Goal: Transaction & Acquisition: Purchase product/service

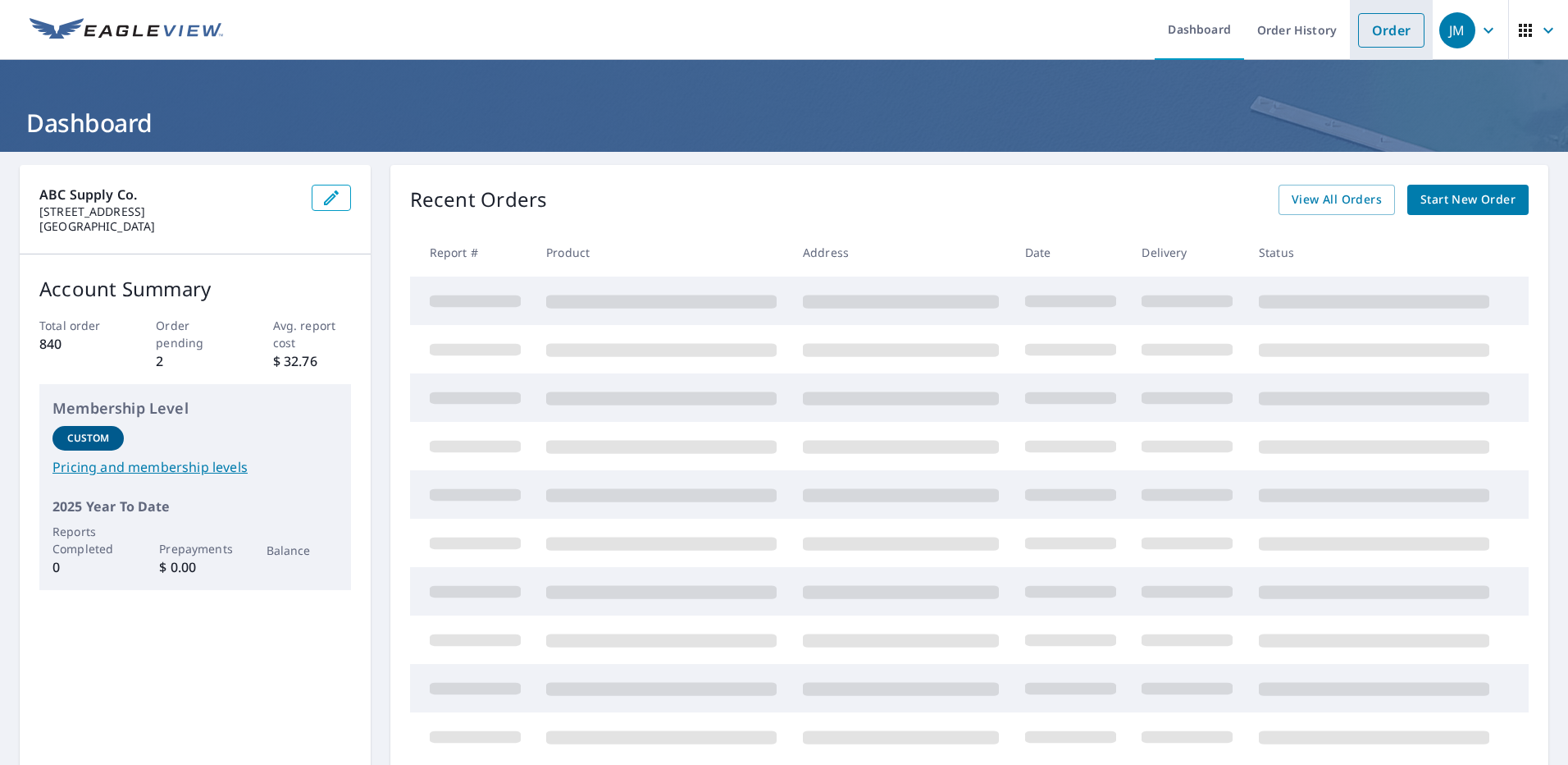
click at [1378, 40] on link "Order" at bounding box center [1391, 30] width 67 height 35
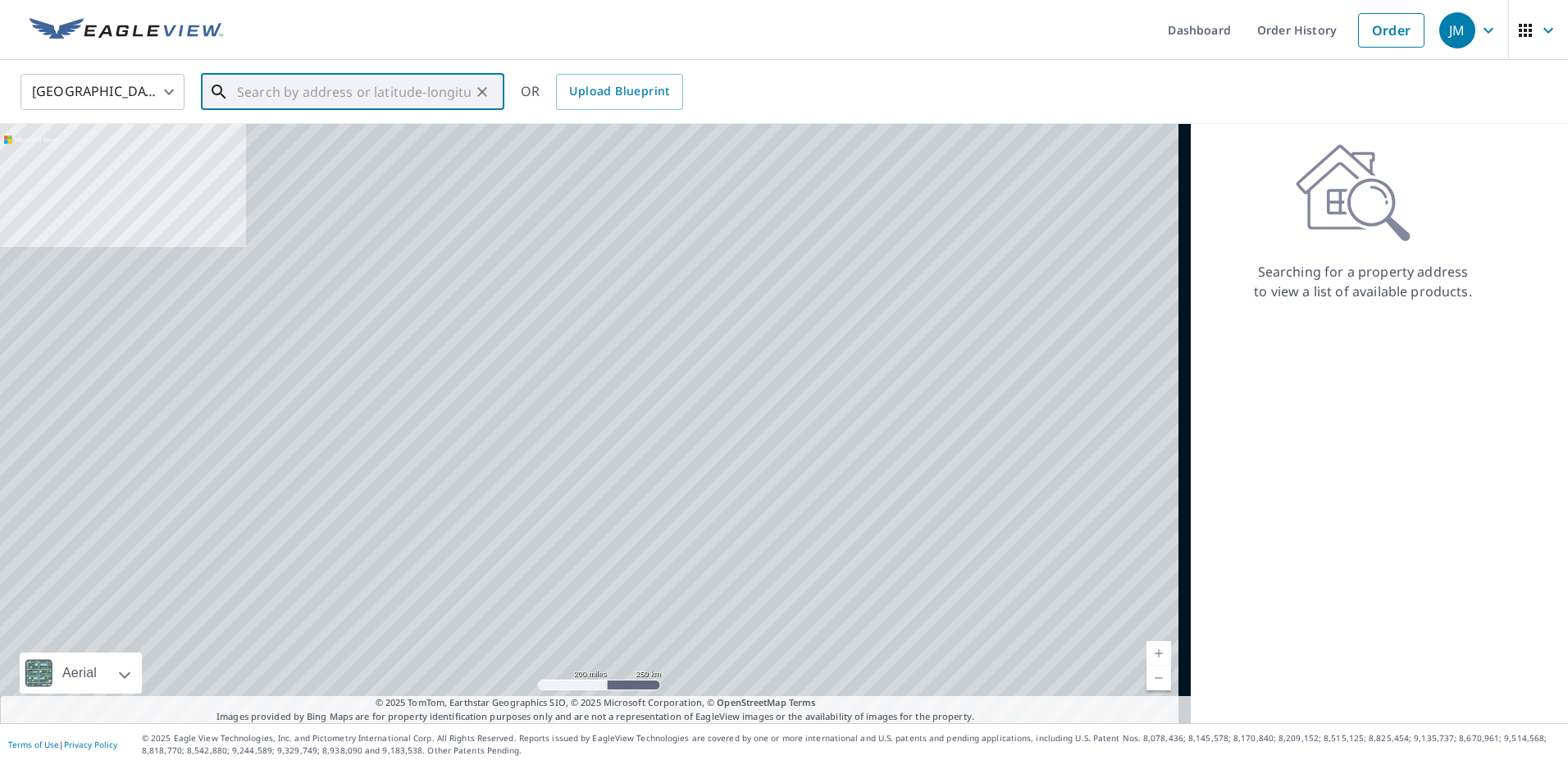
click at [330, 96] on input "text" at bounding box center [353, 92] width 234 height 46
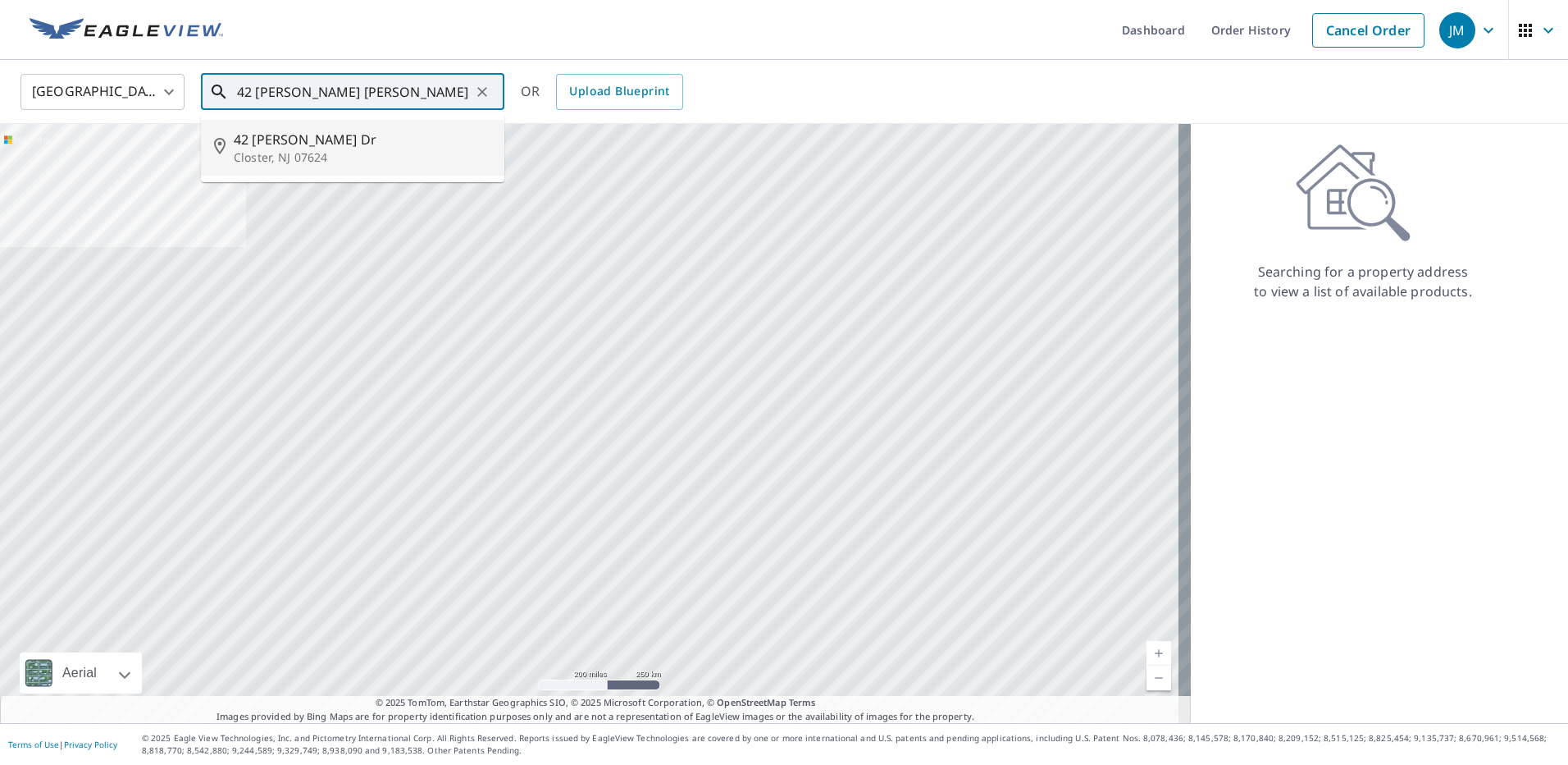
click at [333, 154] on p "Closter, NJ 07624" at bounding box center [362, 157] width 258 height 16
type input "[STREET_ADDRESS][PERSON_NAME][PERSON_NAME]"
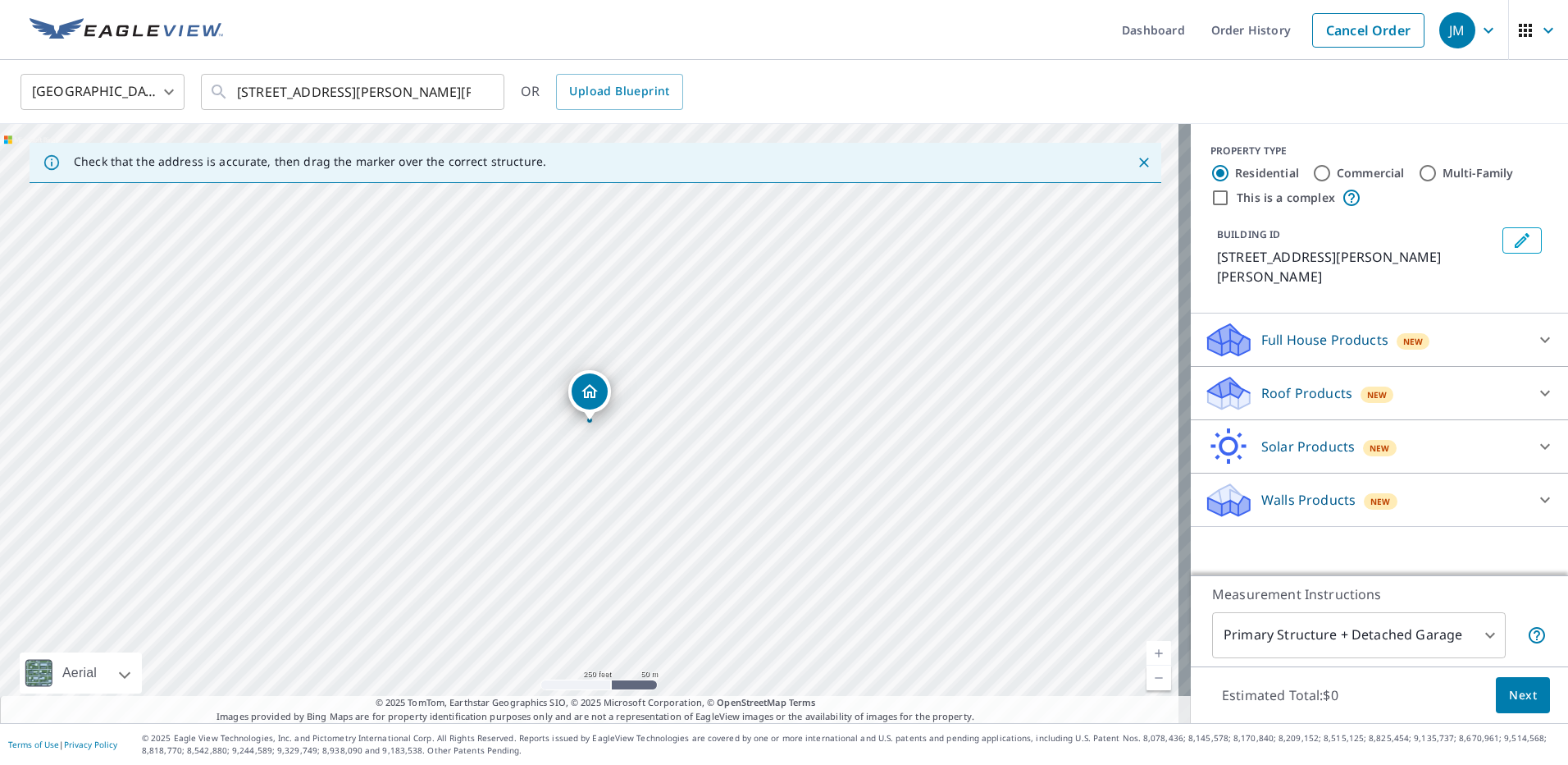
click at [1389, 337] on div "Full House Products New" at bounding box center [1364, 340] width 322 height 39
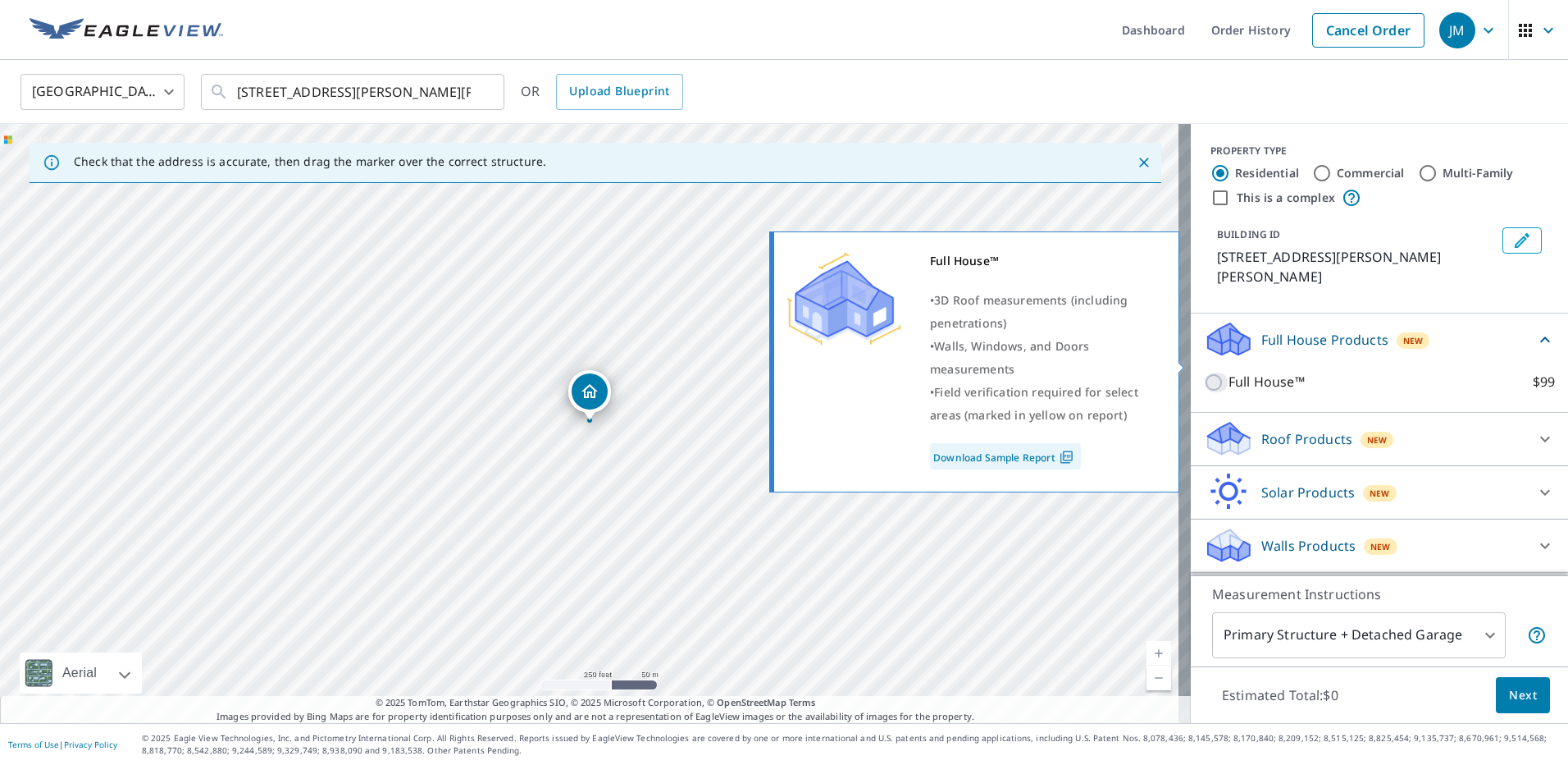
click at [1204, 373] on input "Full House™ $99" at bounding box center [1216, 382] width 25 height 20
checkbox input "true"
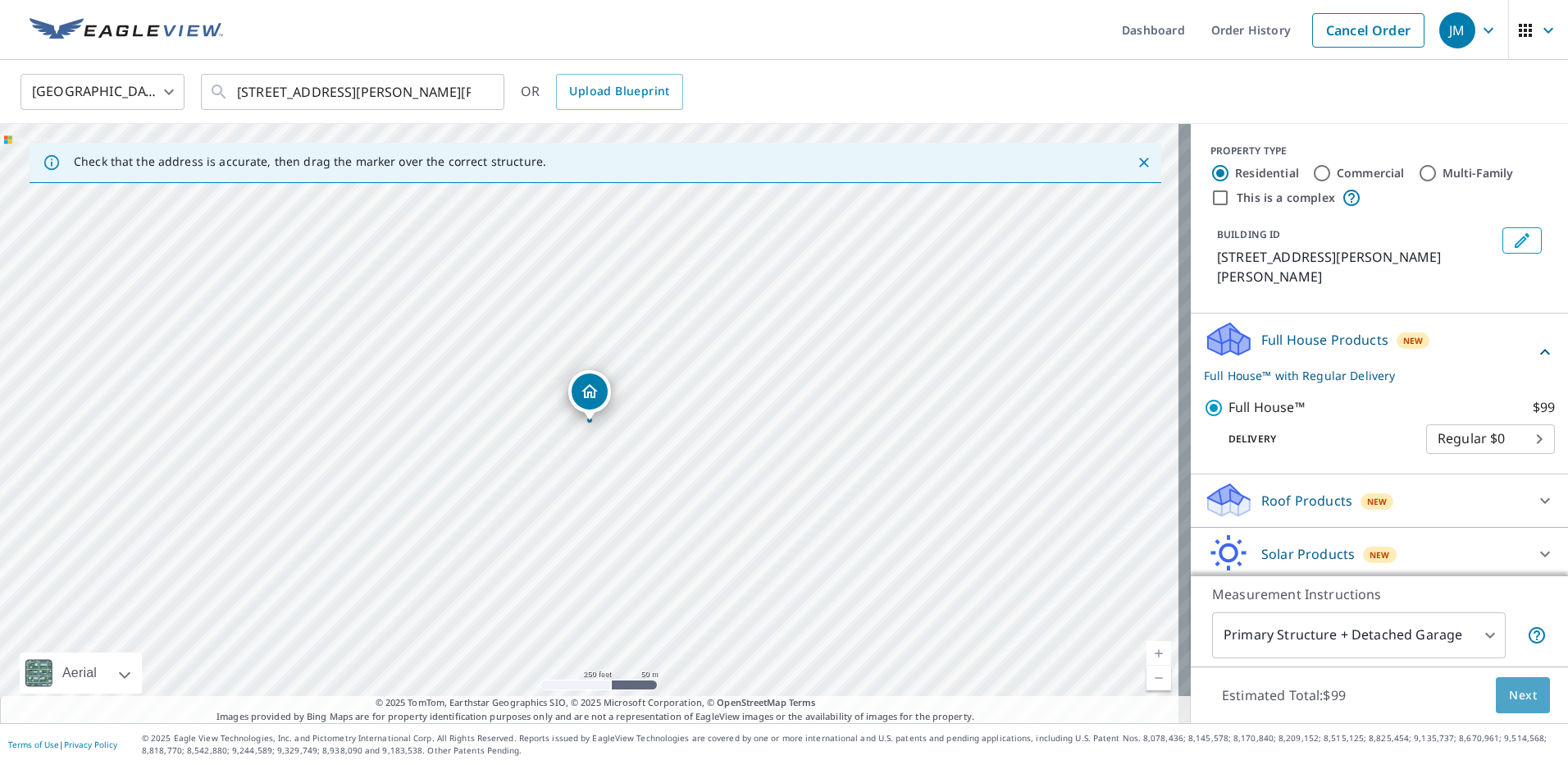
click at [1516, 696] on span "Next" at bounding box center [1523, 695] width 28 height 21
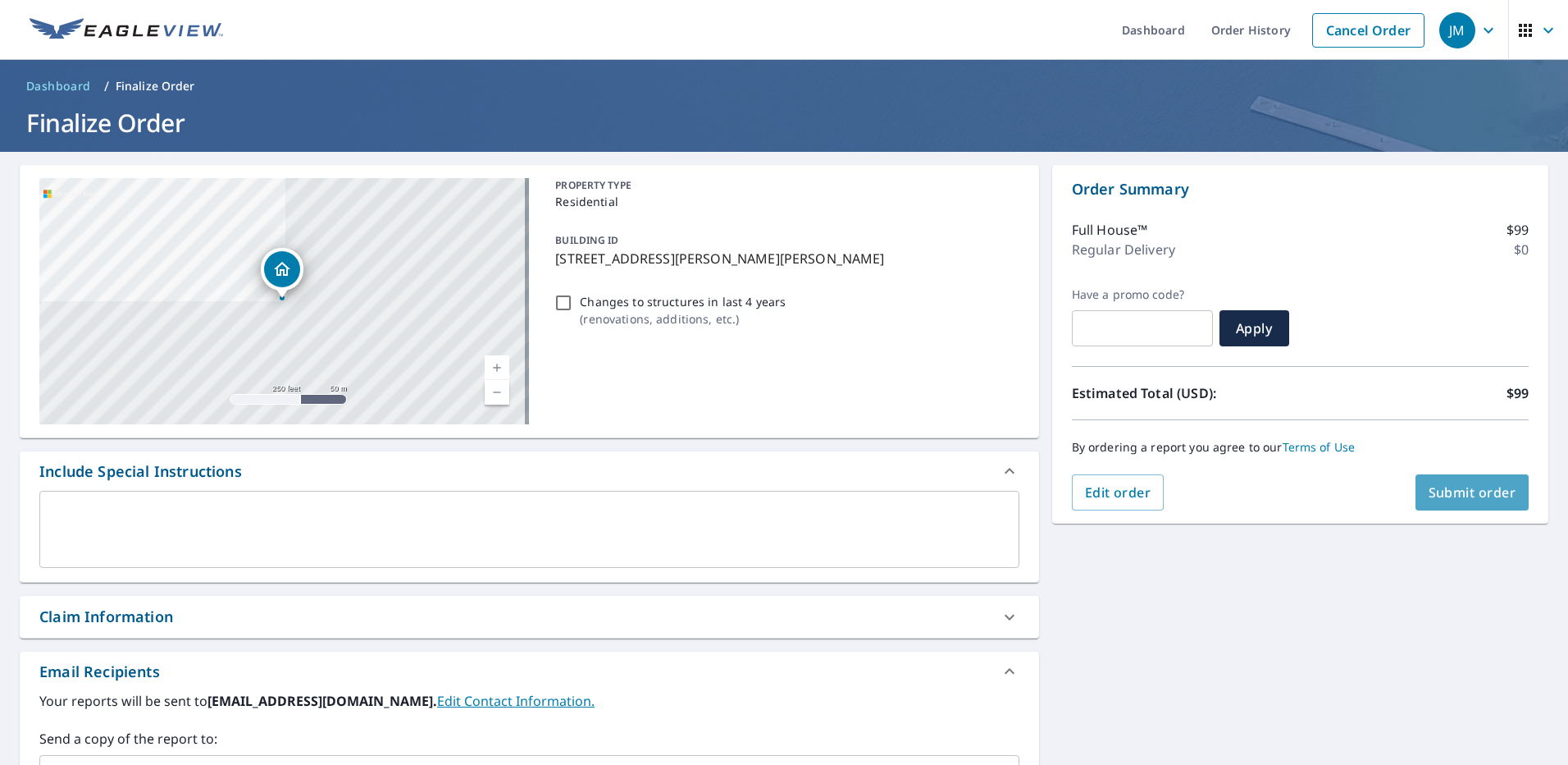
click at [1455, 494] on span "Submit order" at bounding box center [1472, 492] width 88 height 18
checkbox input "true"
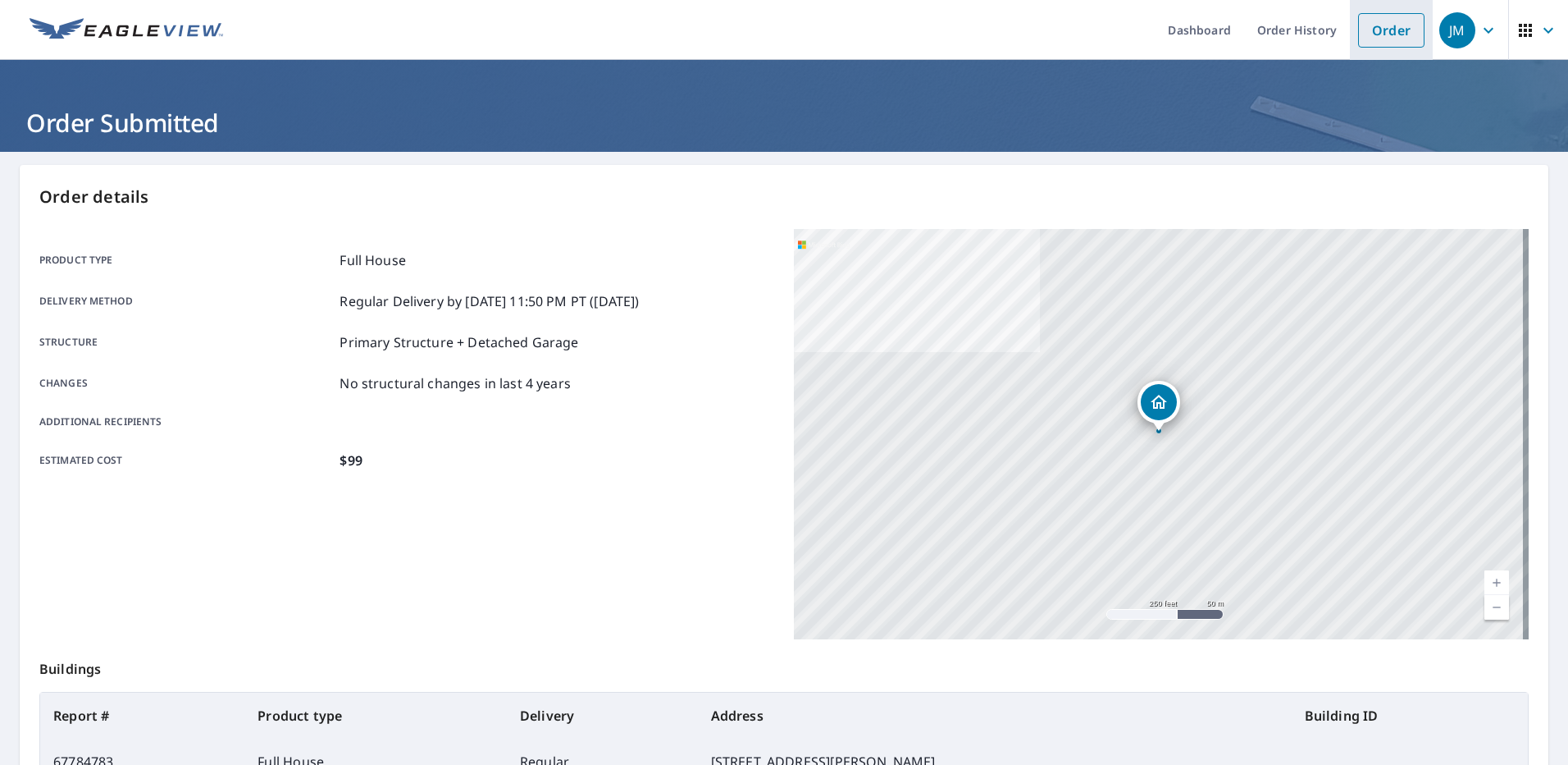
click at [1373, 27] on link "Order" at bounding box center [1391, 30] width 67 height 35
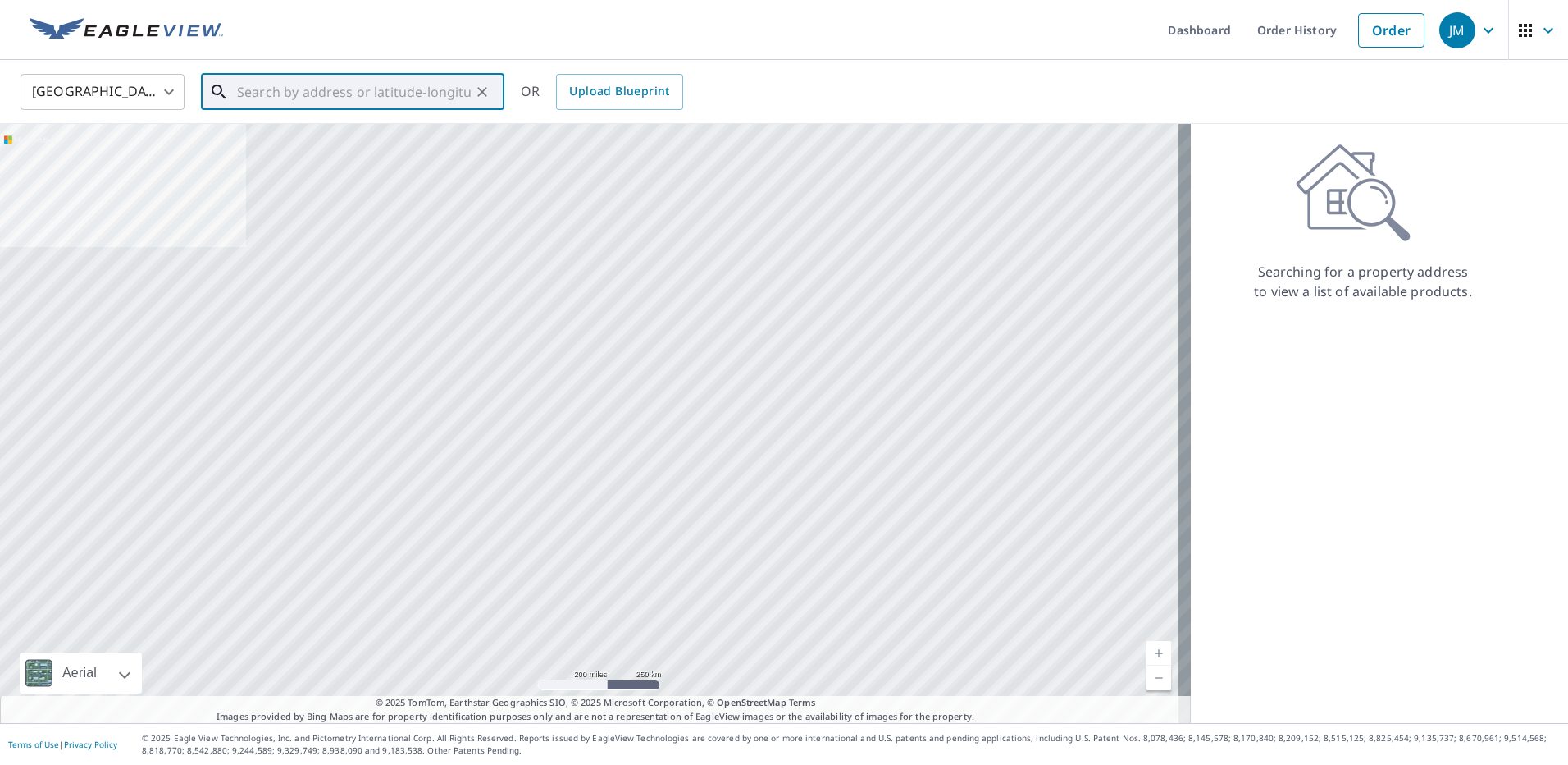
click at [299, 99] on input "text" at bounding box center [353, 92] width 234 height 46
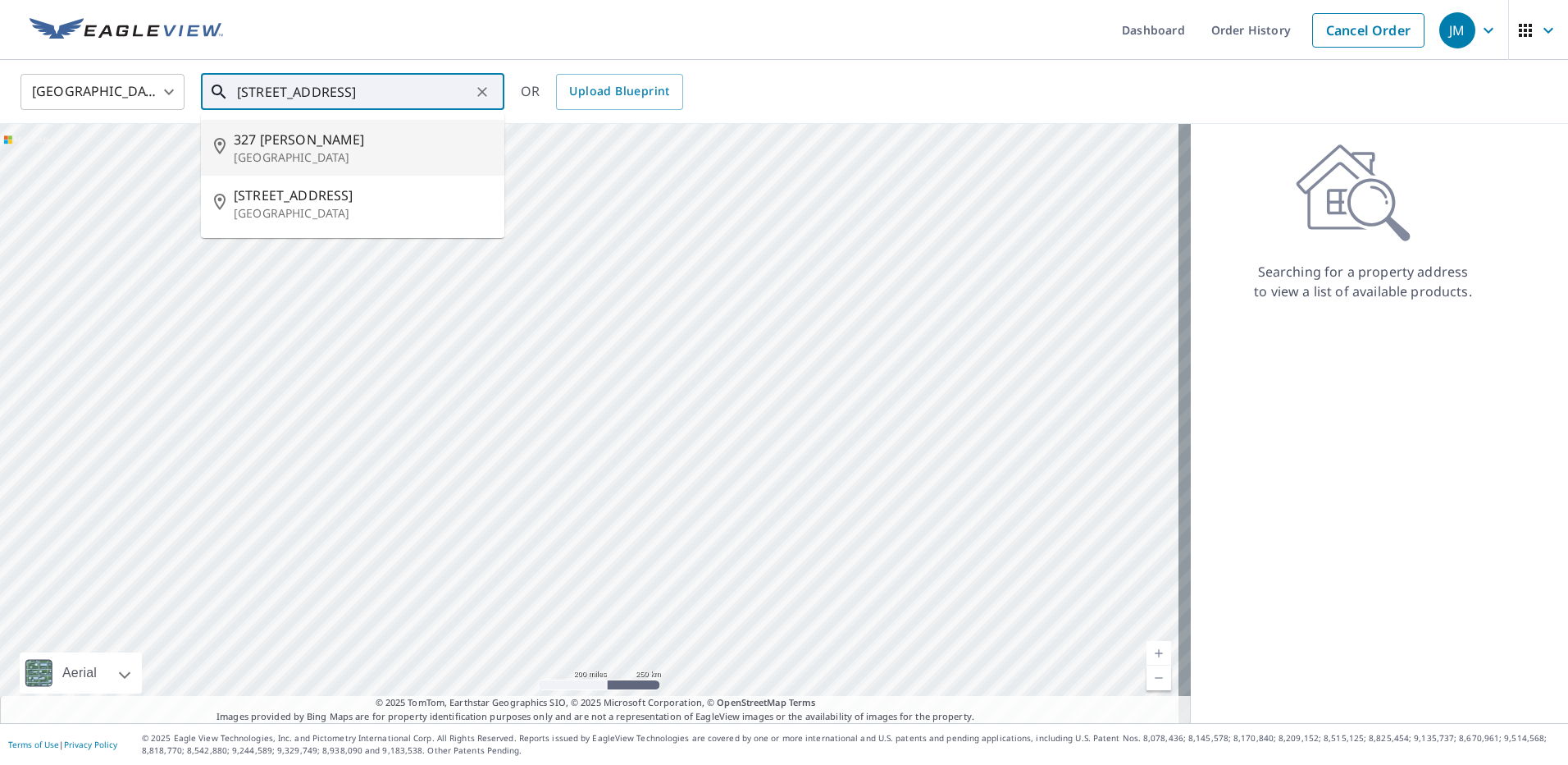
click at [322, 151] on p "[GEOGRAPHIC_DATA]" at bounding box center [362, 157] width 258 height 16
type input "[STREET_ADDRESS][PERSON_NAME]"
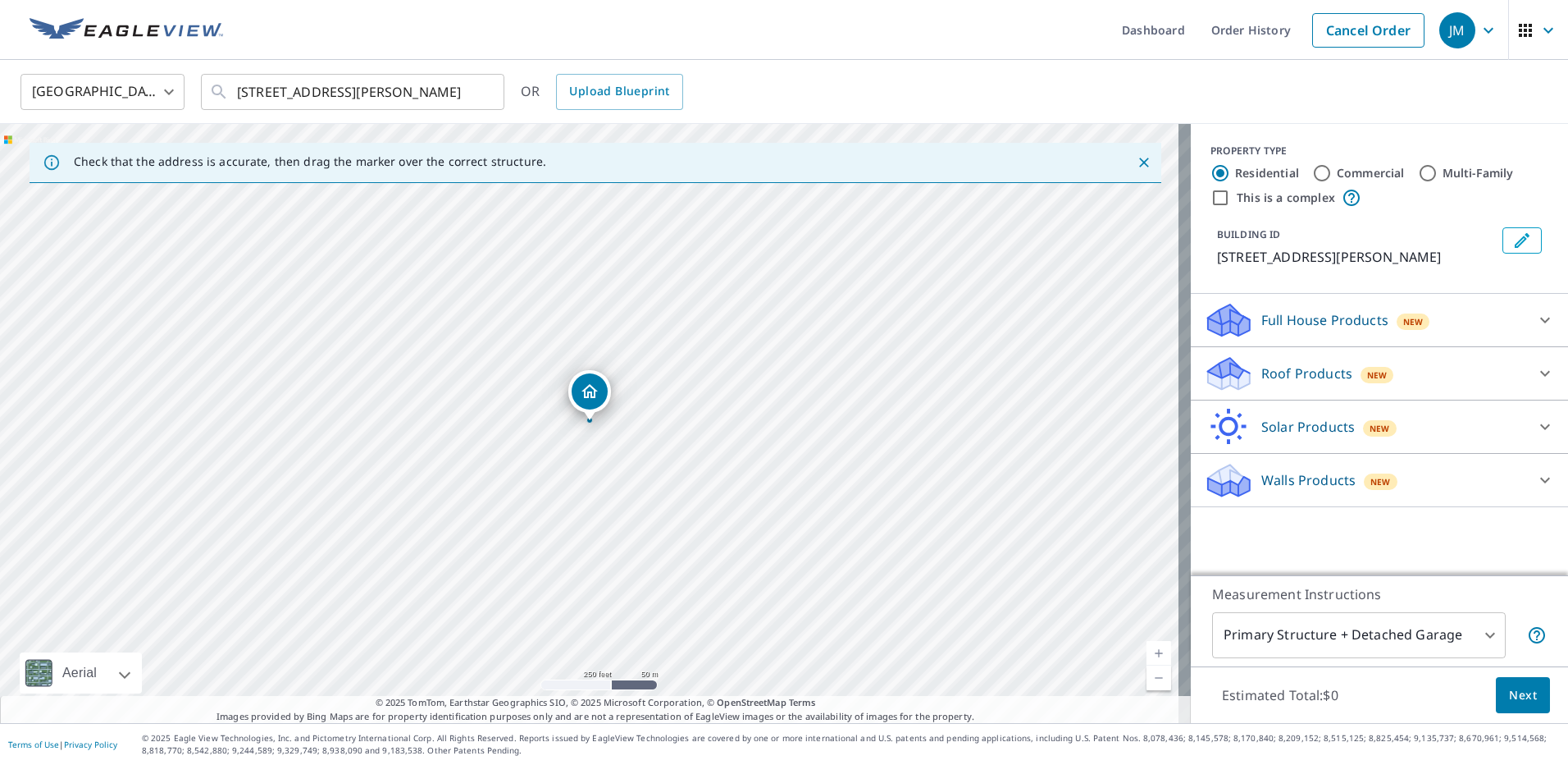
click at [1312, 324] on p "Full House Products" at bounding box center [1325, 320] width 127 height 20
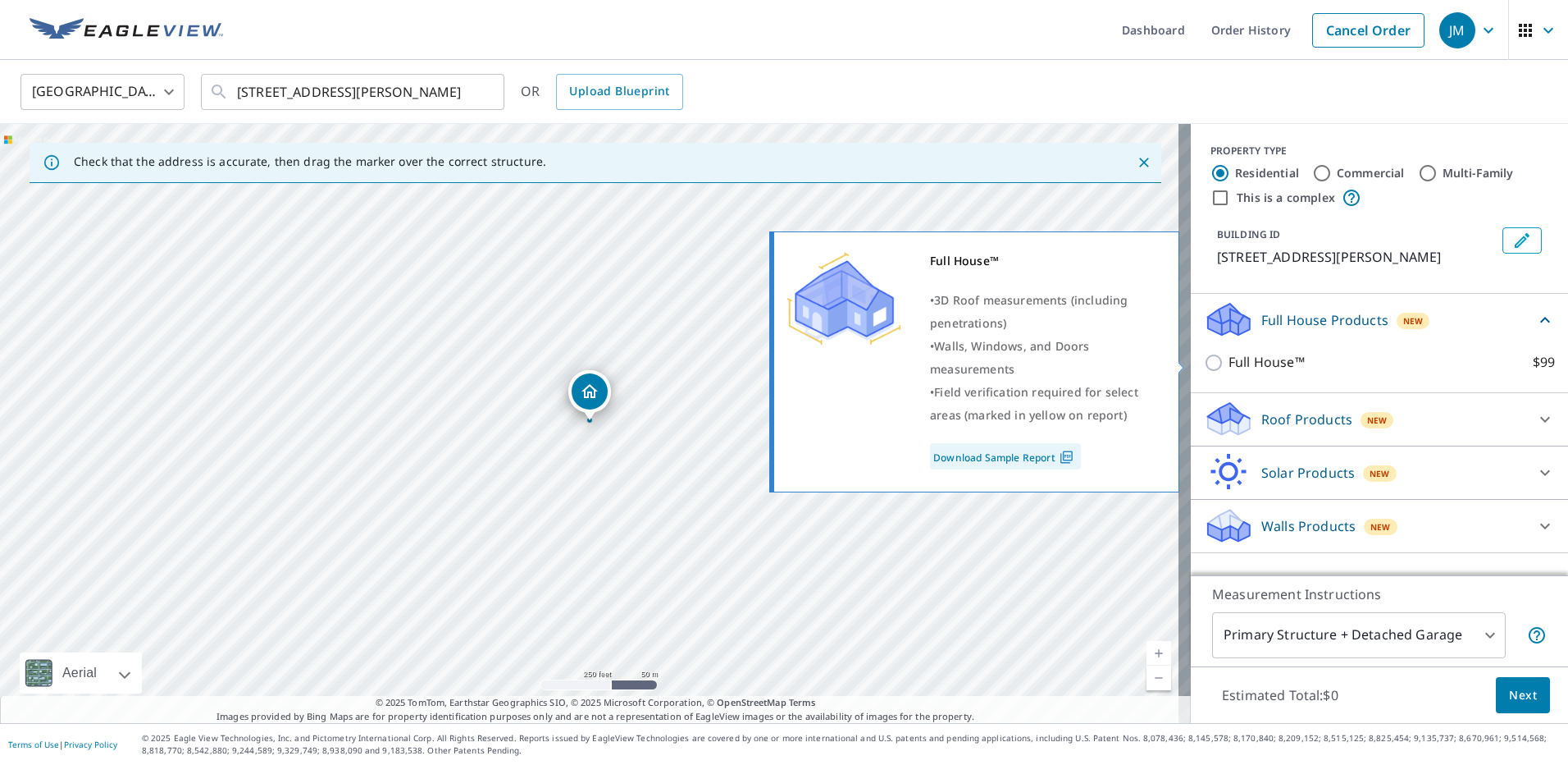
click at [1208, 353] on input "Full House™ $99" at bounding box center [1216, 363] width 25 height 20
checkbox input "true"
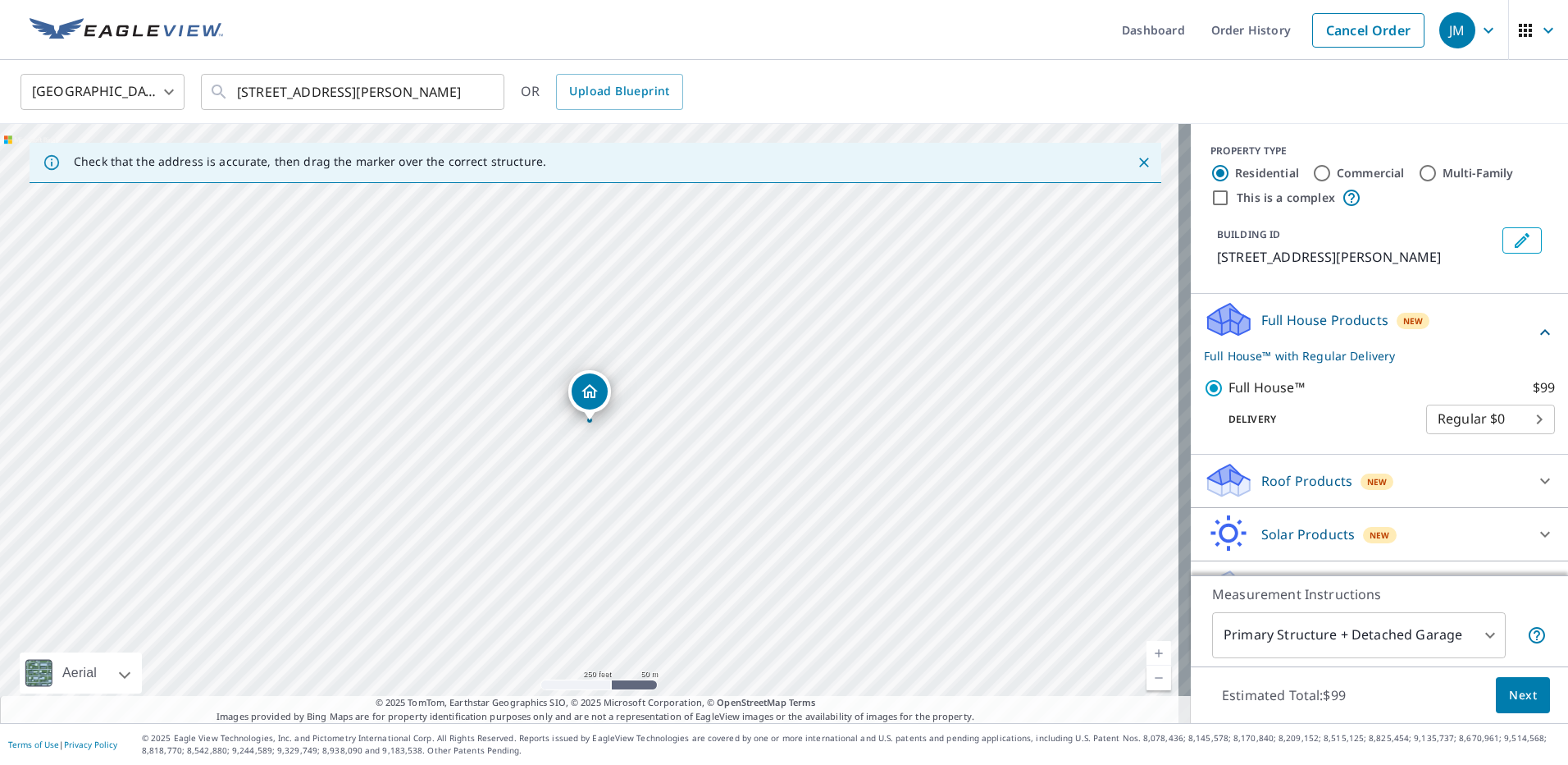
click at [1509, 696] on span "Next" at bounding box center [1523, 695] width 28 height 21
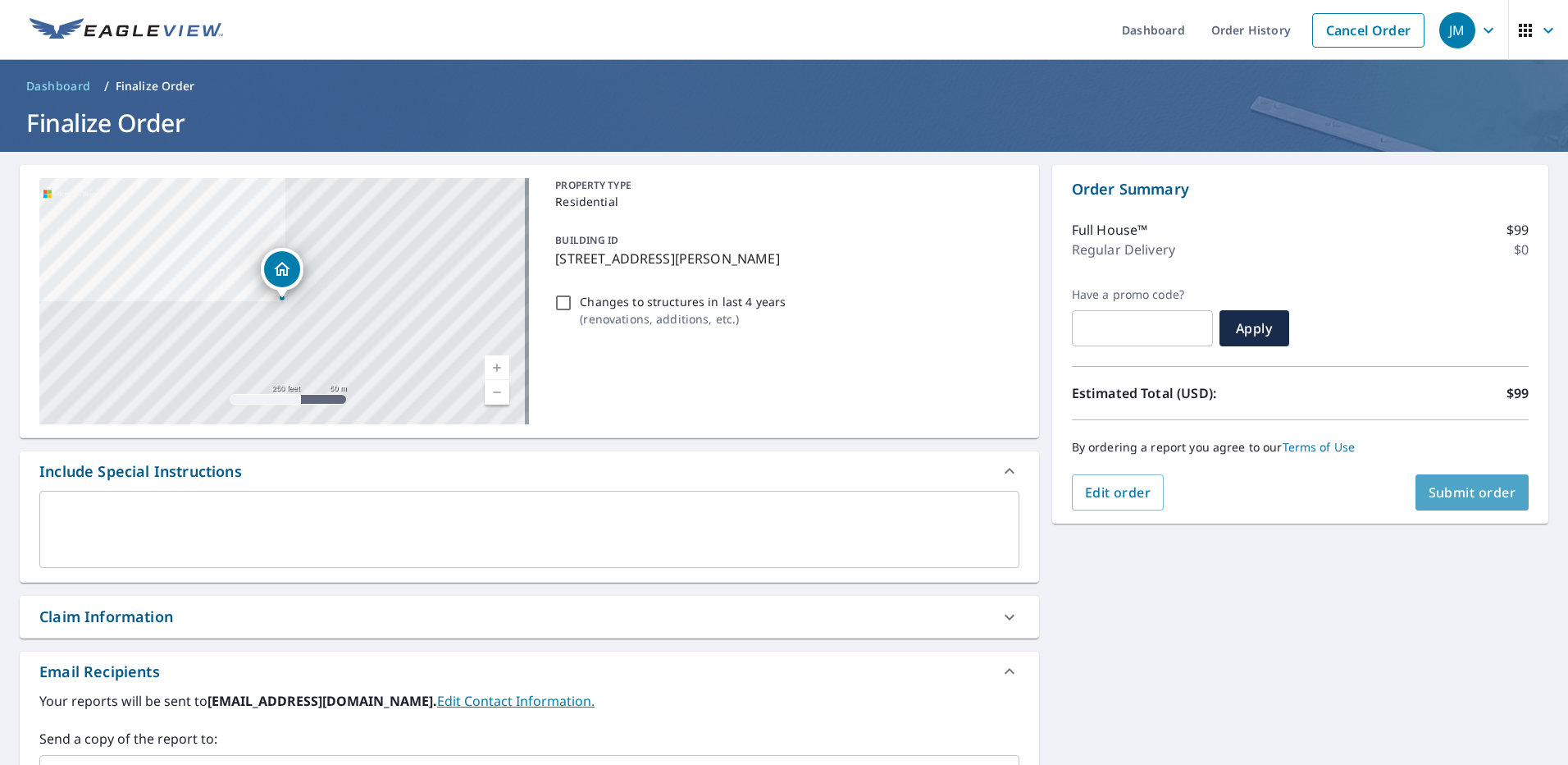
click at [1450, 488] on span "Submit order" at bounding box center [1472, 492] width 88 height 18
checkbox input "true"
